Goal: Information Seeking & Learning: Learn about a topic

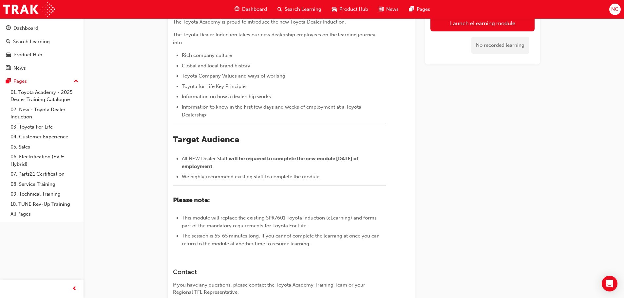
scroll to position [29, 0]
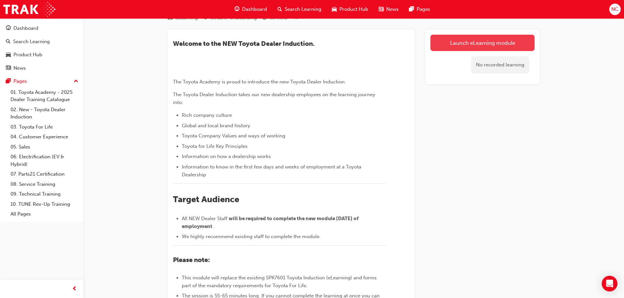
click at [455, 47] on link "Launch eLearning module" at bounding box center [482, 43] width 104 height 16
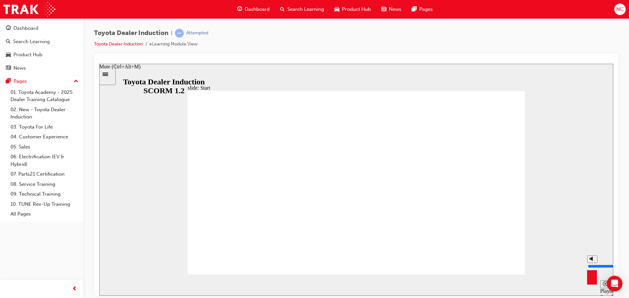
click at [592, 261] on polygon "Mute (Ctrl+Alt+M)" at bounding box center [592, 258] width 2 height 5
type input "0"
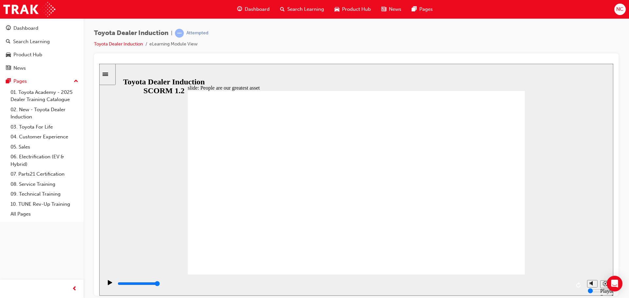
type input "7500"
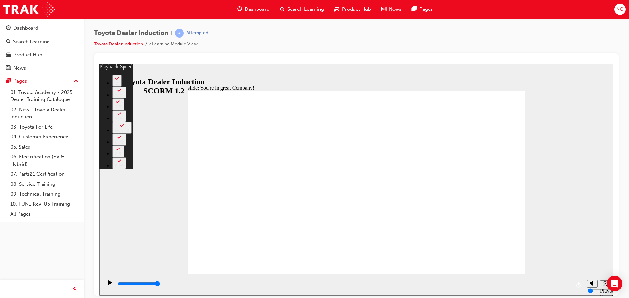
type input "156"
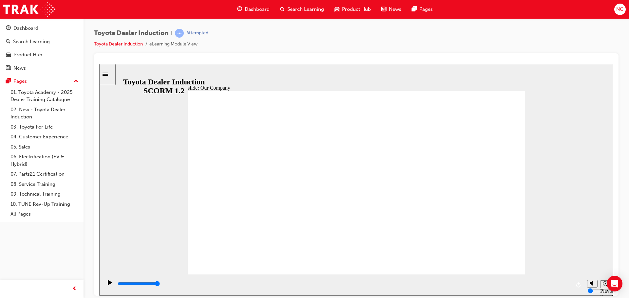
drag, startPoint x: 267, startPoint y: 236, endPoint x: 275, endPoint y: 236, distance: 8.2
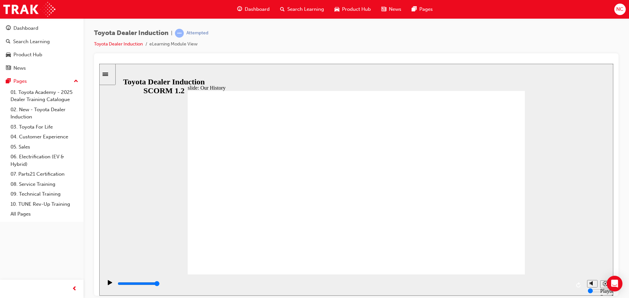
drag, startPoint x: 495, startPoint y: 204, endPoint x: 239, endPoint y: 178, distance: 257.7
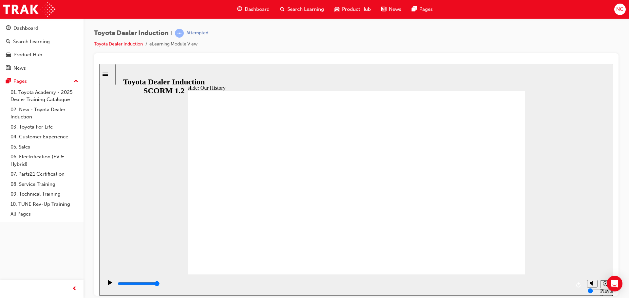
drag, startPoint x: 403, startPoint y: 187, endPoint x: 425, endPoint y: 174, distance: 24.8
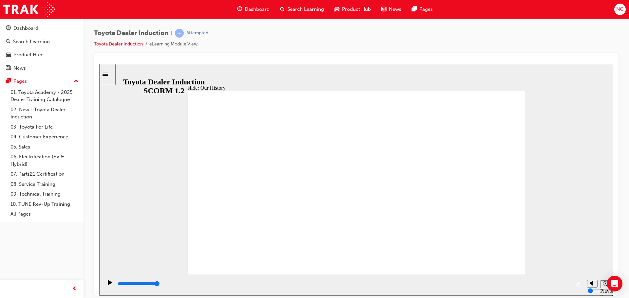
drag, startPoint x: 412, startPoint y: 192, endPoint x: 408, endPoint y: 177, distance: 15.1
drag, startPoint x: 408, startPoint y: 177, endPoint x: 413, endPoint y: 187, distance: 10.5
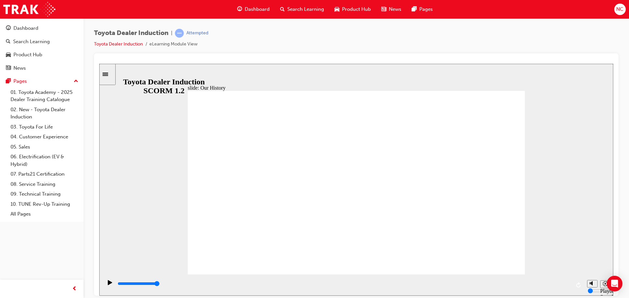
drag, startPoint x: 301, startPoint y: 198, endPoint x: 292, endPoint y: 186, distance: 15.2
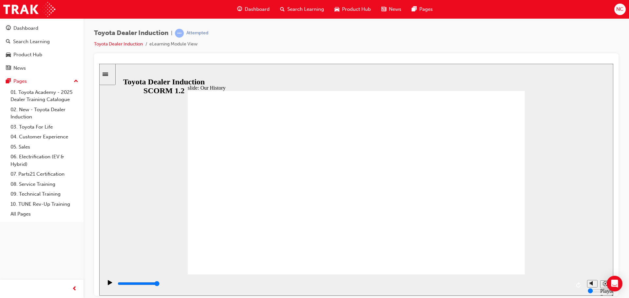
drag, startPoint x: 265, startPoint y: 240, endPoint x: 310, endPoint y: 237, distance: 45.9
drag, startPoint x: 352, startPoint y: 238, endPoint x: 434, endPoint y: 246, distance: 82.6
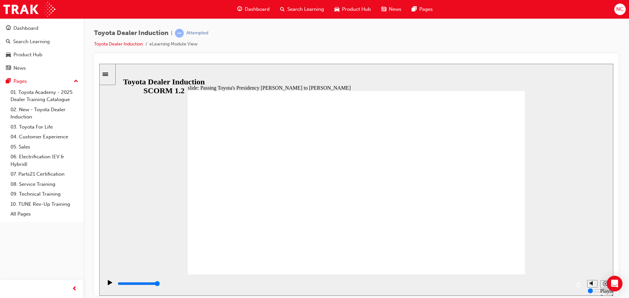
type input "5000"
radio input "true"
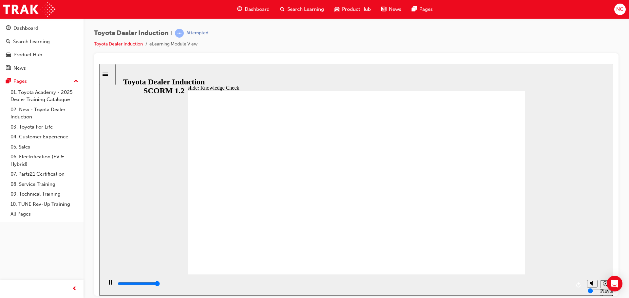
type input "5000"
radio input "true"
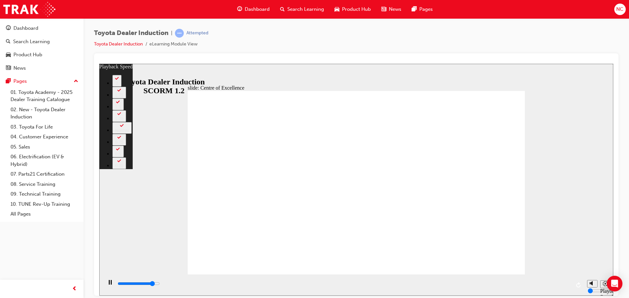
type input "13400"
type input "0"
type input "13600"
type input "1"
type input "13900"
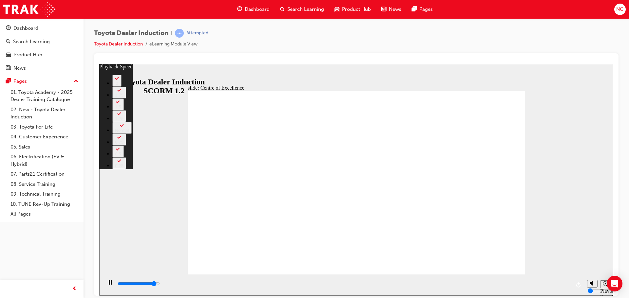
type input "1"
type input "14200"
type input "1"
type input "14400"
type input "1"
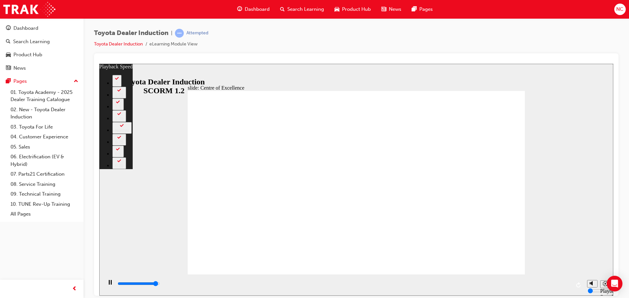
type input "14700"
type input "2"
type input "15000"
type input "2"
type input "15200"
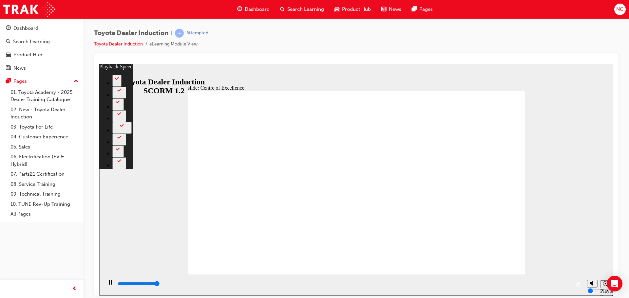
type input "2"
type input "15300"
type input "141"
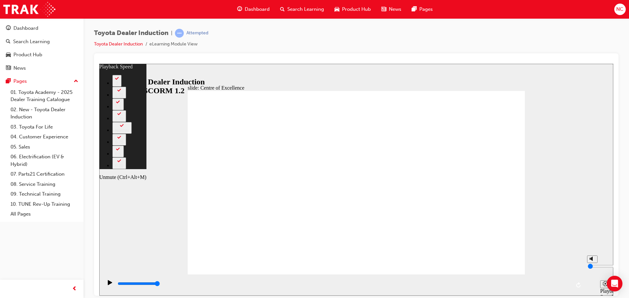
type input "144"
type input "1"
type input "145"
type input "1"
type input "2"
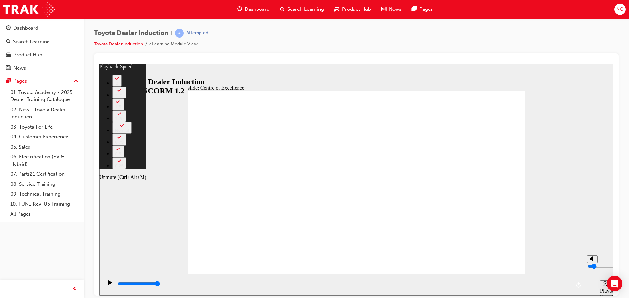
type input "145"
type input "2"
type input "145"
type input "3"
type input "145"
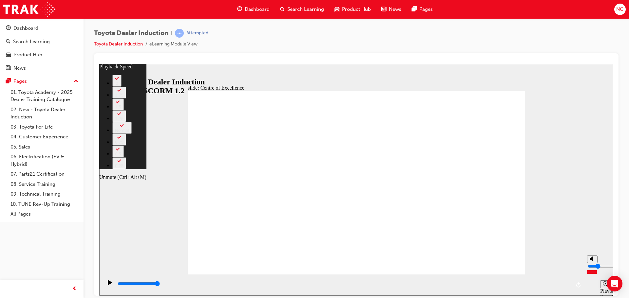
type input "3"
type input "145"
drag, startPoint x: 591, startPoint y: 273, endPoint x: 590, endPoint y: 268, distance: 6.0
type input "3"
click at [590, 268] on input "volume" at bounding box center [608, 266] width 42 height 5
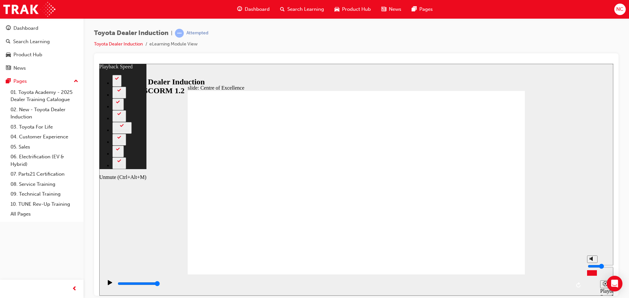
type input "147"
type input "2"
type input "147"
type input "2"
type input "147"
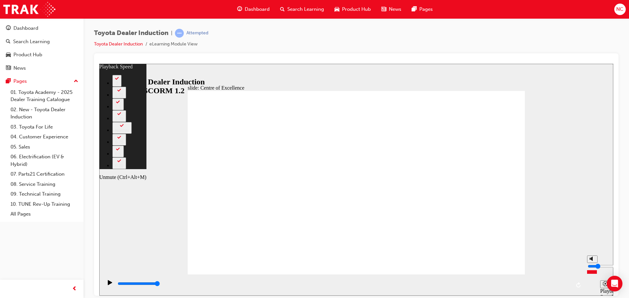
type input "2"
click at [591, 269] on input "volume" at bounding box center [608, 266] width 42 height 5
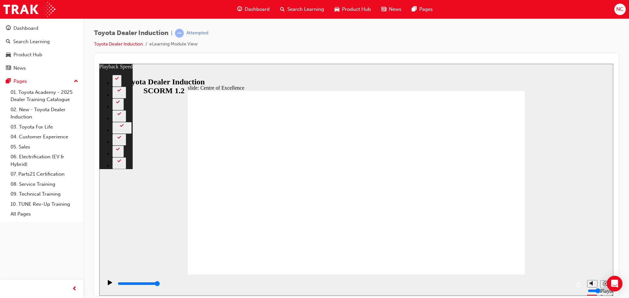
type input "248"
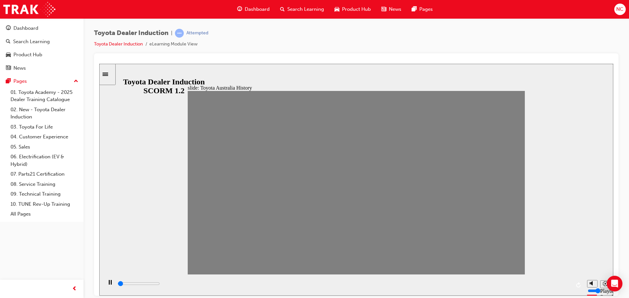
drag, startPoint x: 198, startPoint y: 184, endPoint x: 214, endPoint y: 188, distance: 15.8
drag, startPoint x: 214, startPoint y: 188, endPoint x: 229, endPoint y: 188, distance: 14.7
drag, startPoint x: 235, startPoint y: 186, endPoint x: 246, endPoint y: 188, distance: 10.9
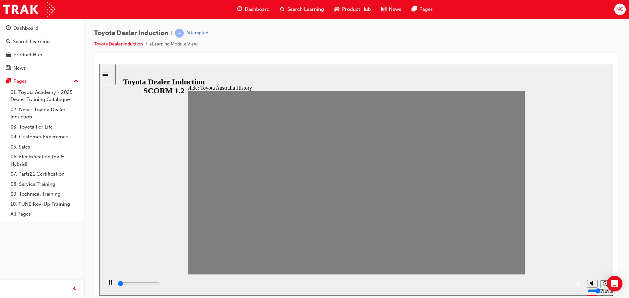
drag, startPoint x: 245, startPoint y: 185, endPoint x: 257, endPoint y: 186, distance: 12.5
drag, startPoint x: 262, startPoint y: 190, endPoint x: 290, endPoint y: 191, distance: 28.2
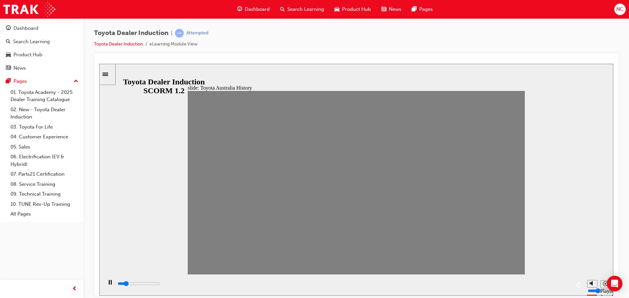
type input "0"
type input "5"
drag, startPoint x: 286, startPoint y: 186, endPoint x: 280, endPoint y: 186, distance: 5.6
drag, startPoint x: 274, startPoint y: 189, endPoint x: 279, endPoint y: 189, distance: 4.9
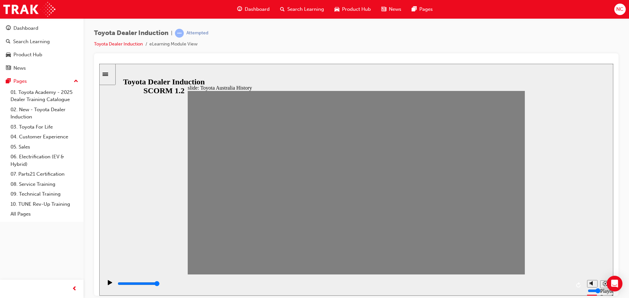
type input "0"
type input "6"
drag, startPoint x: 275, startPoint y: 188, endPoint x: 285, endPoint y: 188, distance: 10.2
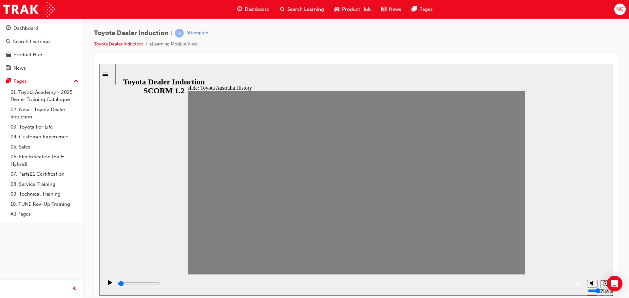
drag, startPoint x: 292, startPoint y: 192, endPoint x: 306, endPoint y: 189, distance: 13.7
drag, startPoint x: 306, startPoint y: 192, endPoint x: 319, endPoint y: 189, distance: 13.6
drag, startPoint x: 323, startPoint y: 187, endPoint x: 334, endPoint y: 189, distance: 11.5
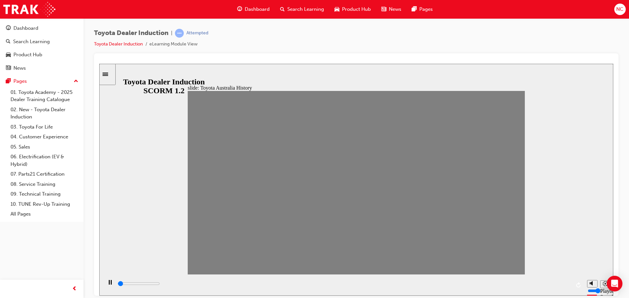
drag, startPoint x: 338, startPoint y: 191, endPoint x: 349, endPoint y: 187, distance: 11.3
drag, startPoint x: 354, startPoint y: 186, endPoint x: 362, endPoint y: 187, distance: 7.9
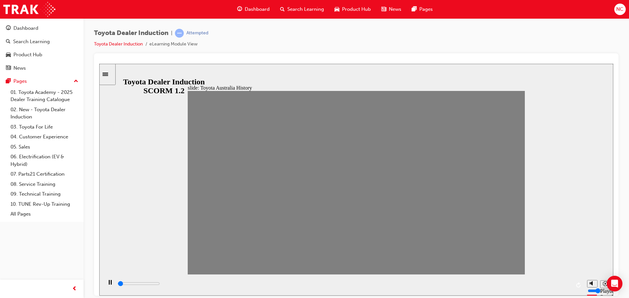
drag, startPoint x: 371, startPoint y: 184, endPoint x: 380, endPoint y: 183, distance: 9.2
drag, startPoint x: 384, startPoint y: 185, endPoint x: 391, endPoint y: 184, distance: 7.3
drag, startPoint x: 387, startPoint y: 185, endPoint x: 394, endPoint y: 186, distance: 6.9
drag, startPoint x: 386, startPoint y: 186, endPoint x: 395, endPoint y: 188, distance: 9.5
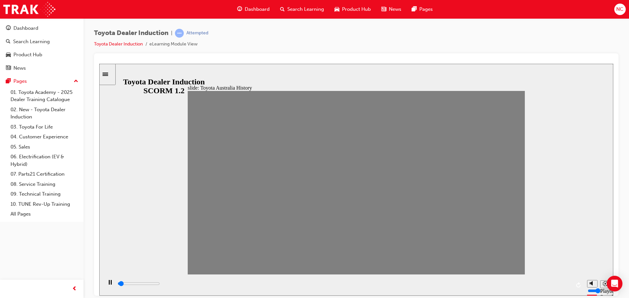
drag, startPoint x: 400, startPoint y: 189, endPoint x: 411, endPoint y: 186, distance: 11.4
drag, startPoint x: 418, startPoint y: 188, endPoint x: 433, endPoint y: 186, distance: 15.1
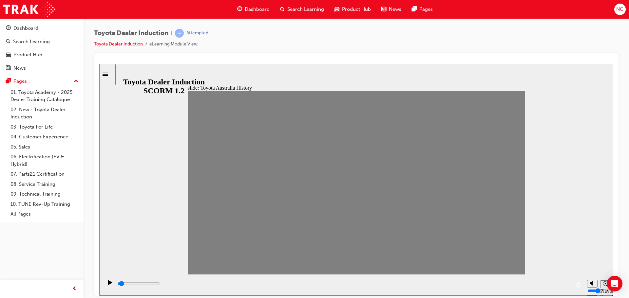
drag, startPoint x: 433, startPoint y: 186, endPoint x: 441, endPoint y: 186, distance: 8.5
drag, startPoint x: 446, startPoint y: 187, endPoint x: 467, endPoint y: 186, distance: 21.0
drag, startPoint x: 466, startPoint y: 187, endPoint x: 475, endPoint y: 183, distance: 9.4
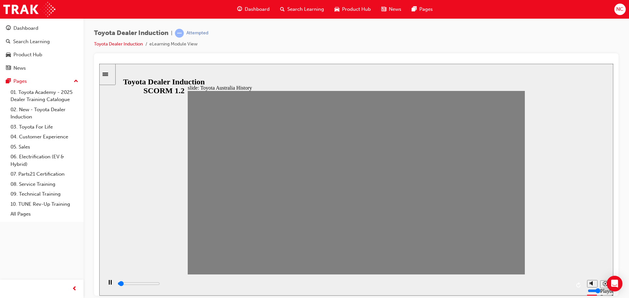
drag, startPoint x: 475, startPoint y: 182, endPoint x: 488, endPoint y: 186, distance: 13.8
drag, startPoint x: 494, startPoint y: 187, endPoint x: 503, endPoint y: 188, distance: 9.2
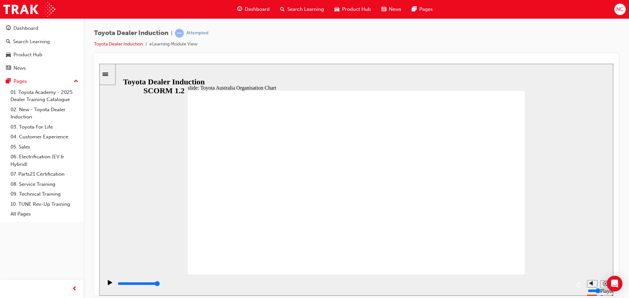
type input "5000"
radio input "true"
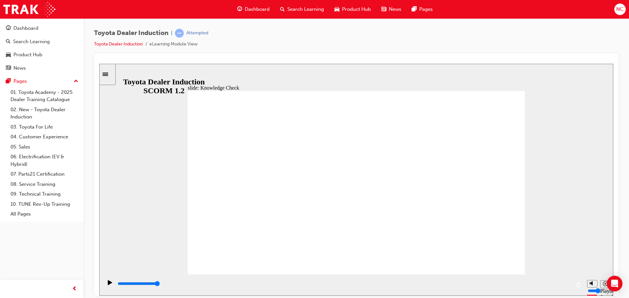
type input "4100"
radio input "true"
type input "5000"
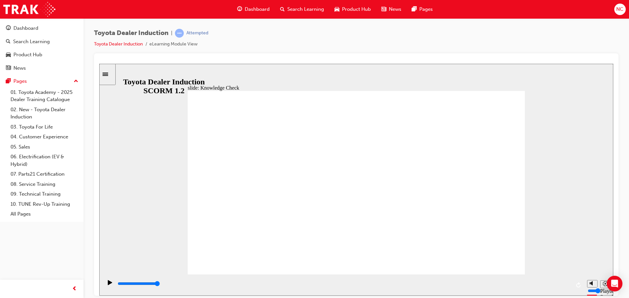
radio input "true"
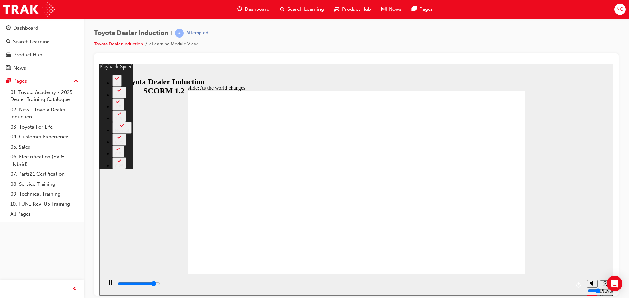
type input "8400"
type input "0"
type input "8600"
type input "0"
type input "8900"
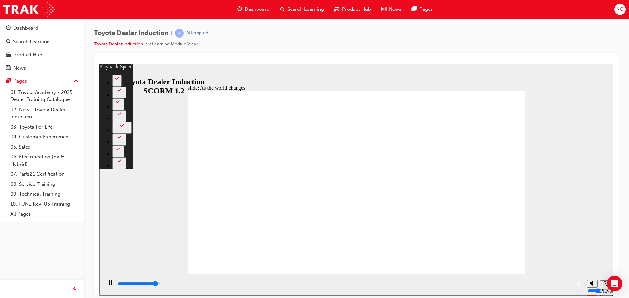
type input "1"
type input "9100"
type input "1"
type input "9200"
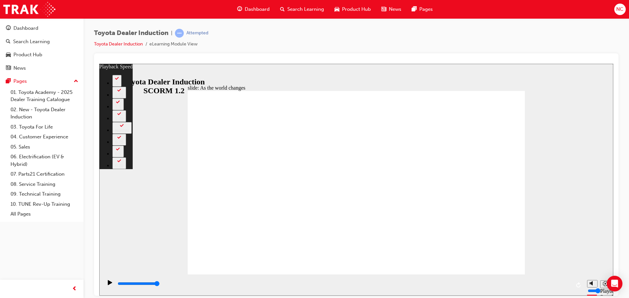
type input "128"
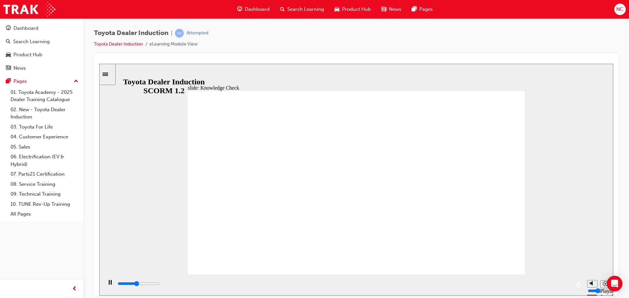
type input "59400"
